Goal: Entertainment & Leisure: Consume media (video, audio)

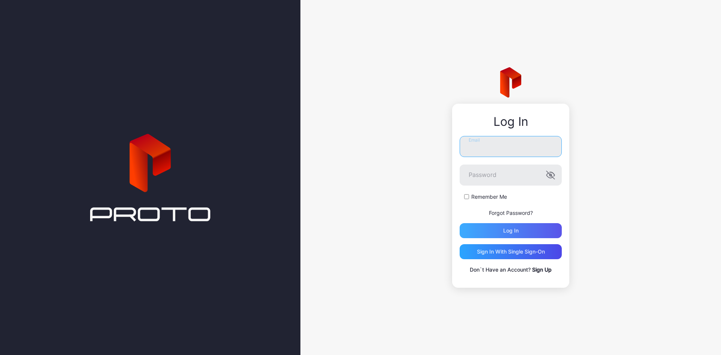
type input "**********"
click at [530, 226] on div "Log in" at bounding box center [510, 230] width 102 height 15
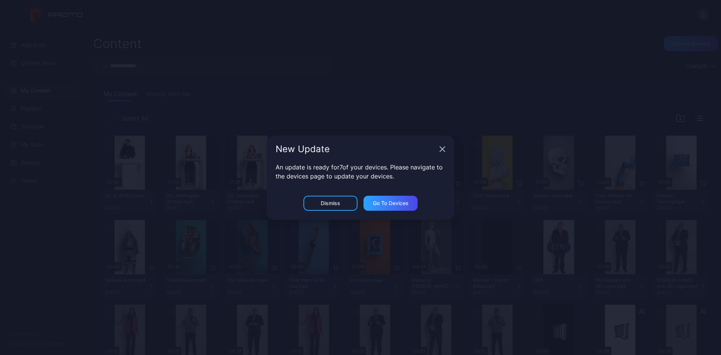
click at [439, 147] on icon "button" at bounding box center [442, 149] width 6 height 6
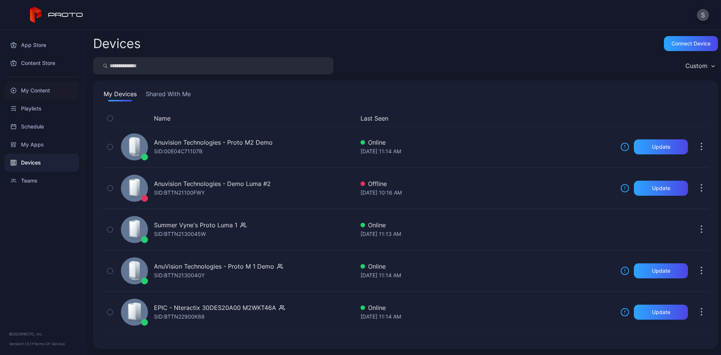
click at [48, 89] on div "My Content" at bounding box center [42, 90] width 75 height 18
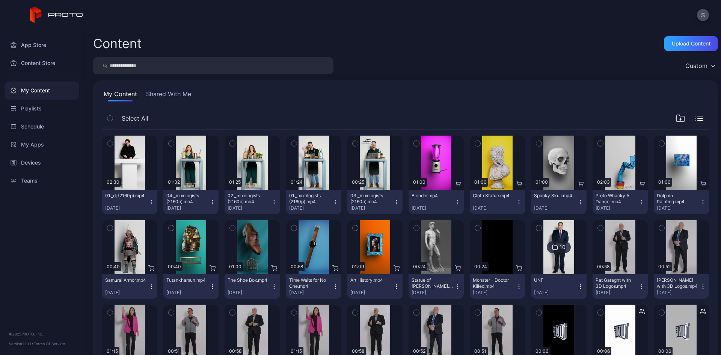
click at [552, 269] on img at bounding box center [558, 247] width 30 height 54
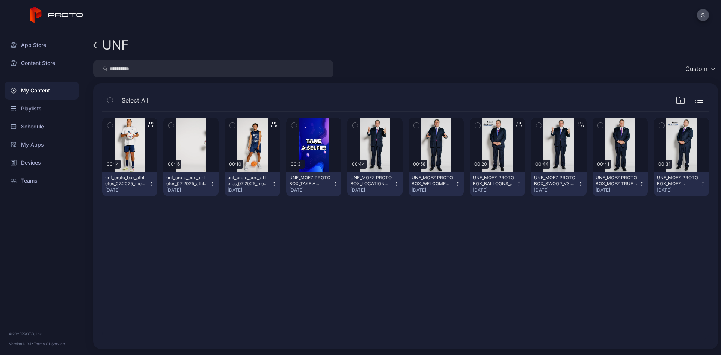
click at [246, 179] on div "unf_proto_box_athletes_07.2025_men's_basketball_player_feature_1_v1 (2160p).mp4" at bounding box center [247, 181] width 41 height 12
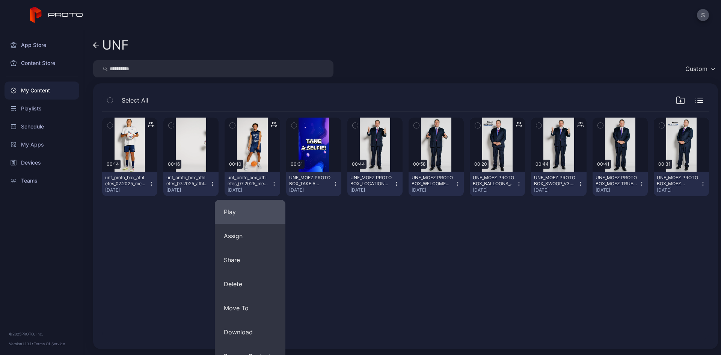
click at [233, 209] on button "Play" at bounding box center [250, 212] width 71 height 24
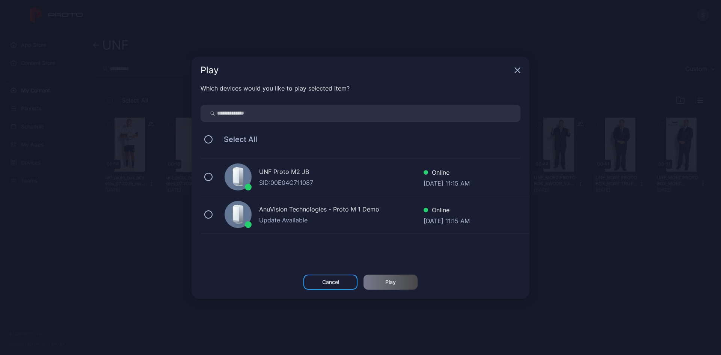
click at [515, 69] on icon "button" at bounding box center [517, 70] width 6 height 6
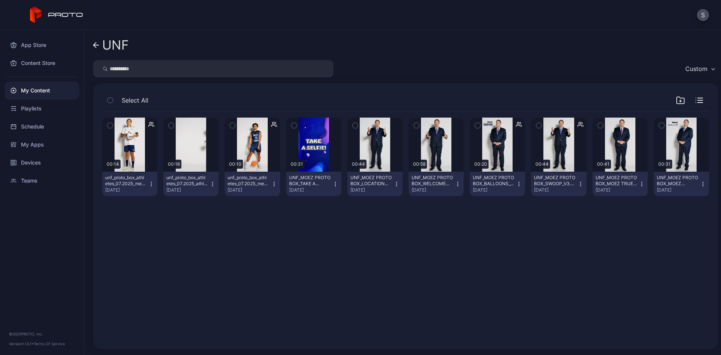
click at [304, 182] on div "UNF_MOEZ PROTO BOX_TAKE A SELFIE_V1.mp4" at bounding box center [309, 181] width 41 height 12
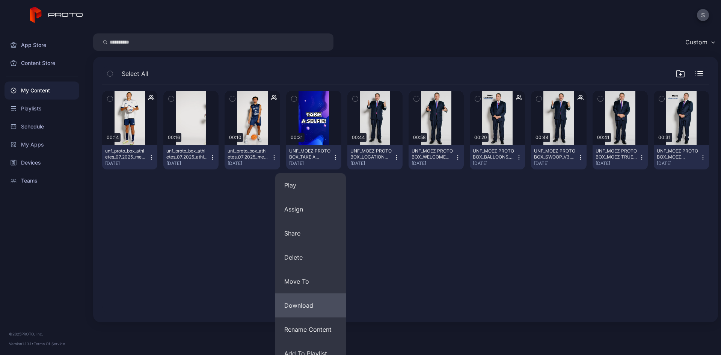
scroll to position [61, 0]
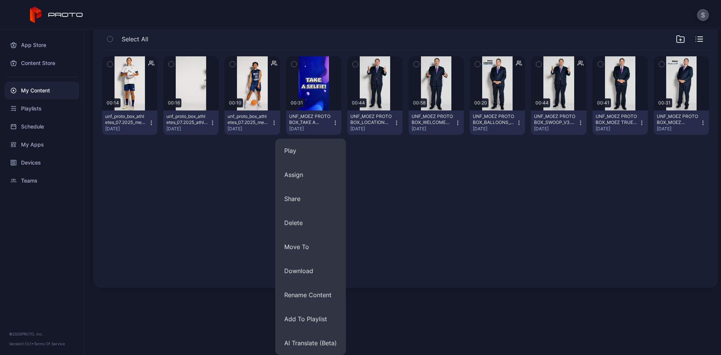
click at [332, 122] on icon "button" at bounding box center [335, 123] width 6 height 6
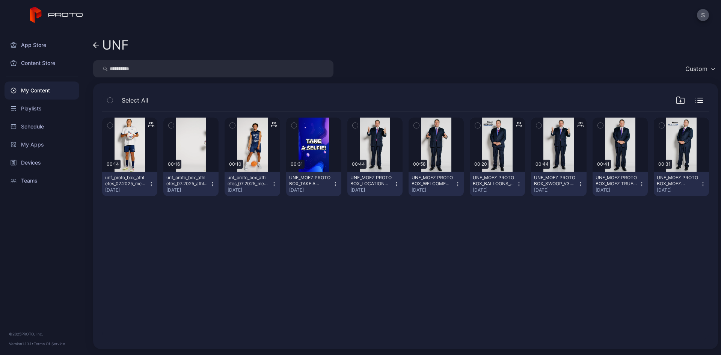
scroll to position [0, 0]
click at [369, 145] on div "Preview" at bounding box center [375, 144] width 24 height 12
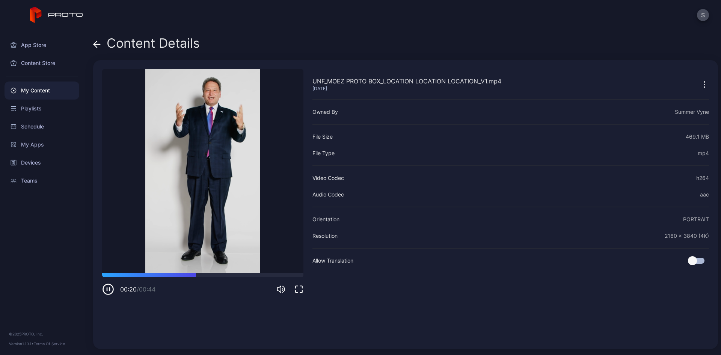
click at [107, 292] on icon "button" at bounding box center [108, 289] width 12 height 12
